Goal: Transaction & Acquisition: Book appointment/travel/reservation

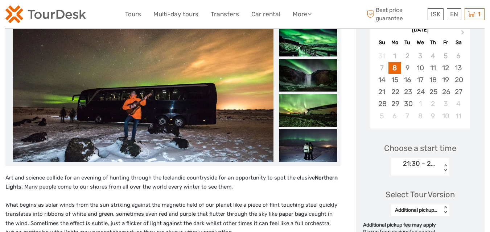
scroll to position [181, 0]
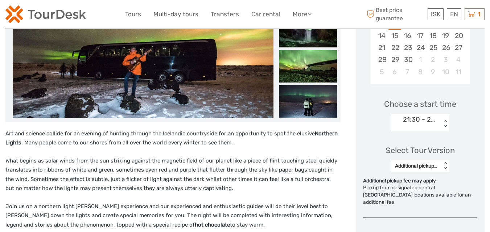
click at [416, 121] on div "21:30 - 24h cancellation" at bounding box center [420, 119] width 35 height 9
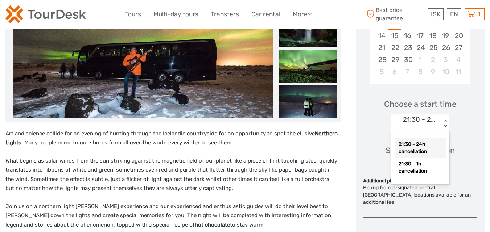
click at [361, 120] on div "Choose Date of Travel Next Month [DATE] Su Mo Tu We Th Fr Sa 31 1 2 3 4 5 6 7 8…" at bounding box center [420, 235] width 129 height 588
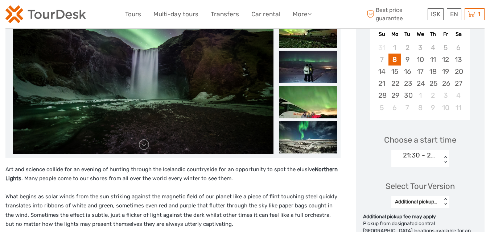
scroll to position [145, 0]
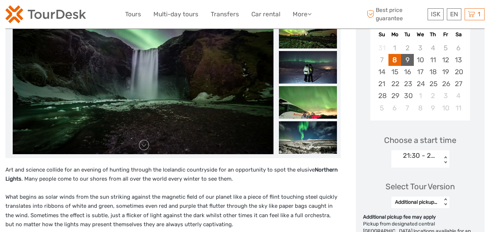
click at [410, 61] on div "9" at bounding box center [407, 60] width 13 height 12
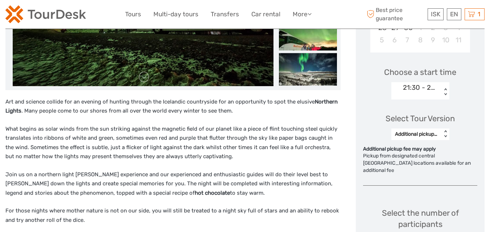
scroll to position [218, 0]
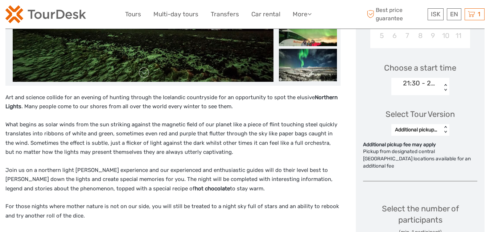
click at [444, 83] on div "21:30 - 24h cancellation < >" at bounding box center [420, 86] width 58 height 17
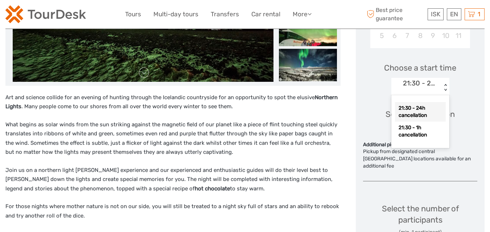
click at [426, 108] on div "21:30 - 24h cancellation" at bounding box center [420, 112] width 51 height 20
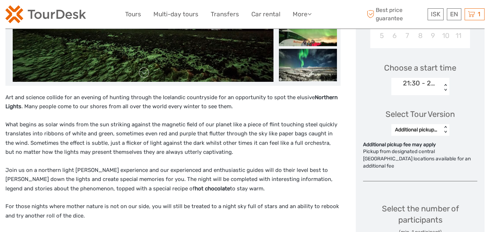
click at [444, 89] on div "< >" at bounding box center [445, 88] width 6 height 8
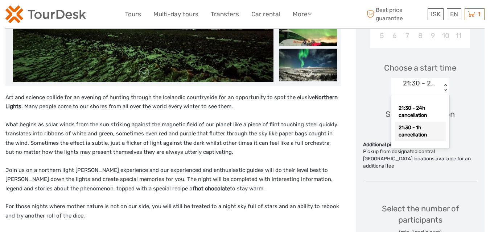
click at [410, 132] on div "21:30 - 1h cancellation" at bounding box center [420, 132] width 51 height 20
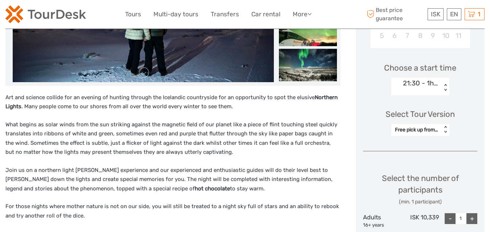
click at [423, 88] on div "21:30 - 1h cancellation" at bounding box center [416, 88] width 50 height 21
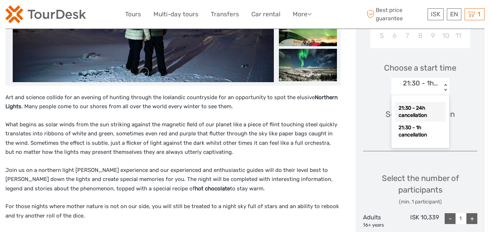
click at [417, 110] on div "21:30 - 24h cancellation" at bounding box center [420, 112] width 51 height 20
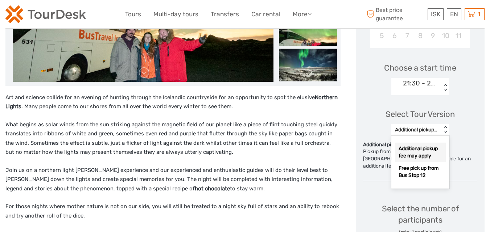
click at [442, 129] on div "Additional pickup fee may apply < >" at bounding box center [420, 130] width 58 height 12
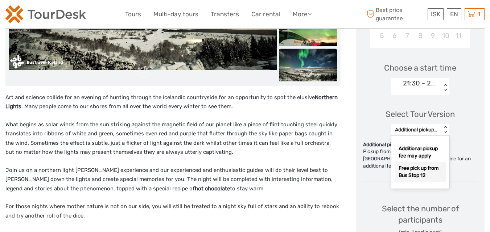
click at [418, 173] on div "Free pick up from Bus Stop 12" at bounding box center [420, 172] width 51 height 20
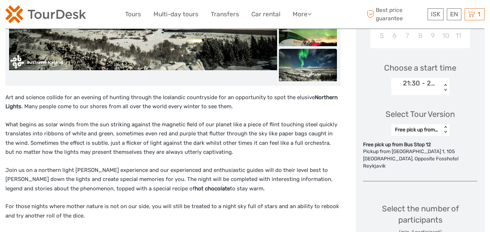
click at [421, 88] on div "21:30 - 24h cancellation" at bounding box center [416, 88] width 50 height 21
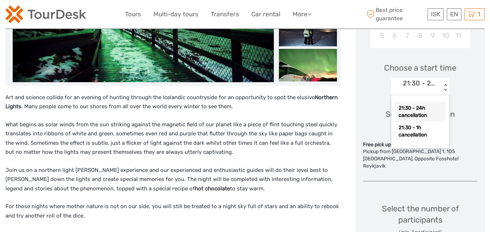
click at [422, 88] on div "21:30 - 24h cancellation" at bounding box center [416, 88] width 50 height 21
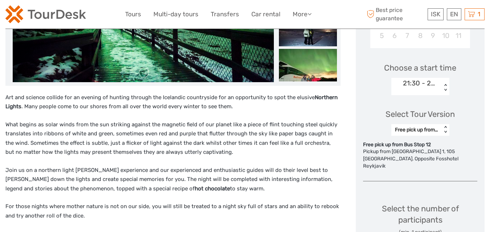
click at [477, 115] on div "Select Tour Version Free pick up from Bus Stop 12 < >" at bounding box center [420, 119] width 114 height 41
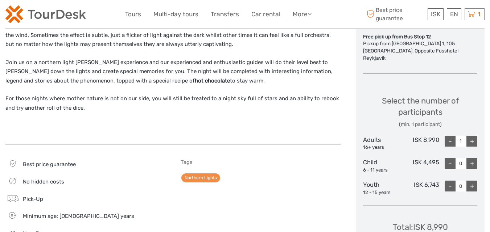
scroll to position [326, 0]
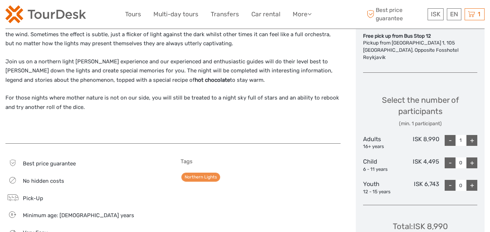
click at [467, 135] on div "+" at bounding box center [471, 140] width 11 height 11
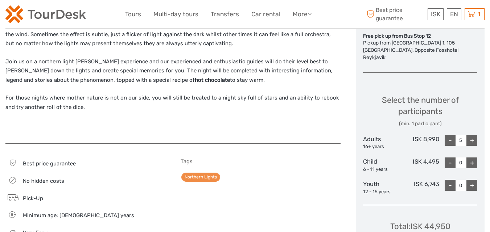
type input "6"
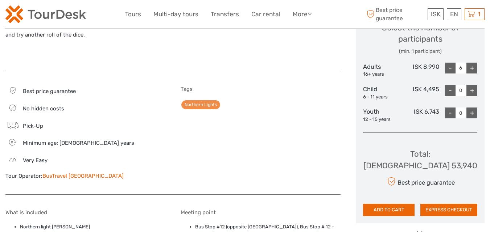
scroll to position [435, 0]
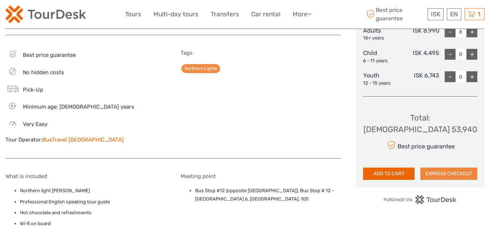
click at [448, 168] on button "EXPRESS CHECKOUT" at bounding box center [448, 174] width 57 height 12
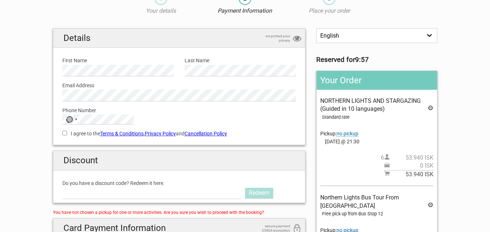
click at [352, 134] on span "no pickup" at bounding box center [347, 134] width 22 height 6
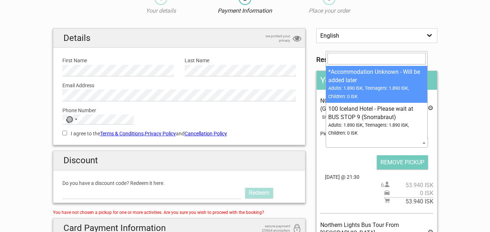
click at [423, 145] on span at bounding box center [423, 142] width 7 height 9
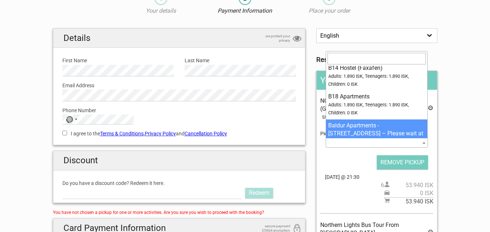
scroll to position [1305, 0]
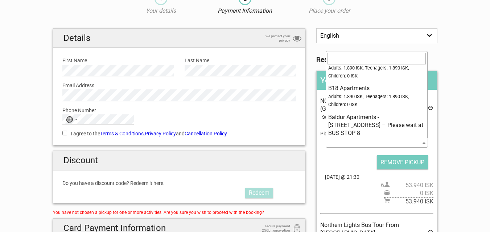
click at [452, 131] on section "1 Your details 2 Payment Information 3 Place your order English Español Deutsch…" at bounding box center [245, 174] width 490 height 379
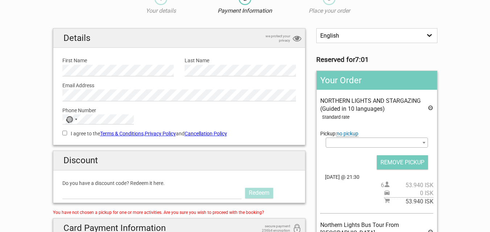
click at [359, 144] on span at bounding box center [377, 143] width 102 height 10
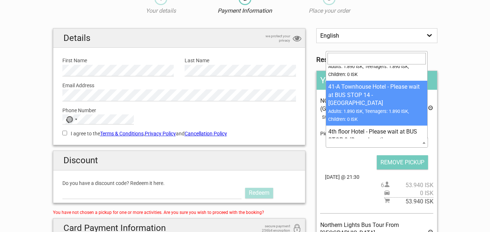
scroll to position [363, 0]
